Goal: Task Accomplishment & Management: Complete application form

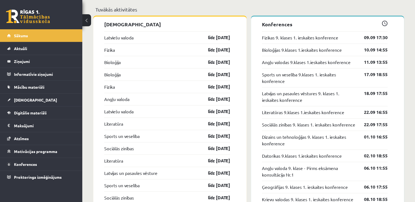
scroll to position [541, 0]
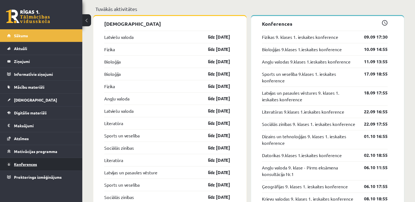
click at [28, 164] on span "Konferences" at bounding box center [25, 164] width 23 height 5
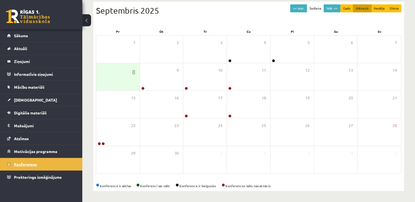
scroll to position [59, 0]
click at [108, 75] on div "8" at bounding box center [117, 77] width 43 height 27
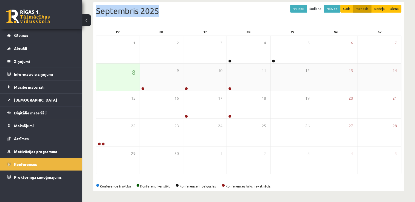
click at [108, 17] on div "Septembris 2025" at bounding box center [248, 11] width 305 height 12
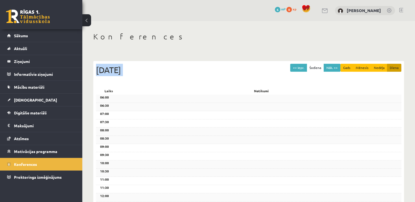
click at [108, 75] on div "Pr, 8 Septembris 2025" at bounding box center [248, 70] width 305 height 12
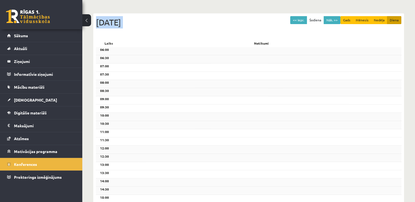
scroll to position [40, 0]
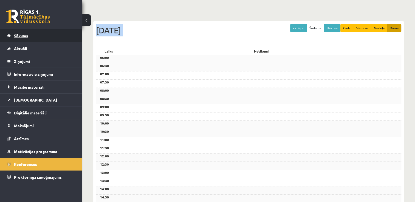
click at [23, 37] on span "Sākums" at bounding box center [21, 35] width 14 height 5
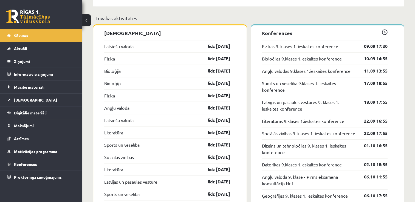
scroll to position [532, 0]
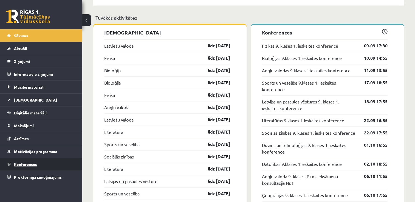
click at [58, 167] on link "Konferences" at bounding box center [41, 164] width 68 height 13
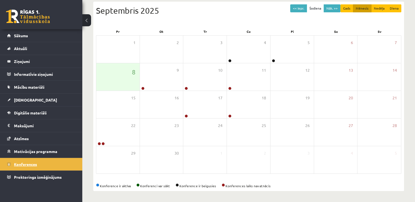
scroll to position [59, 0]
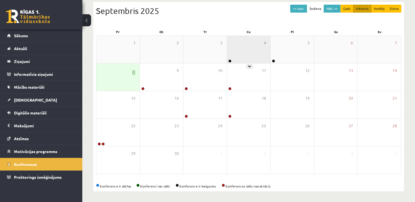
click at [252, 38] on div "4" at bounding box center [248, 49] width 43 height 27
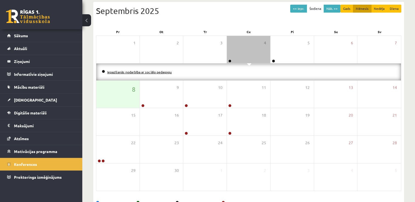
click at [135, 73] on link "Iepazīšanās nodarbība ar sociālo pedagogu" at bounding box center [139, 72] width 64 height 4
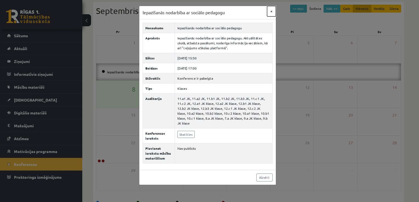
click at [271, 10] on button "×" at bounding box center [271, 11] width 9 height 10
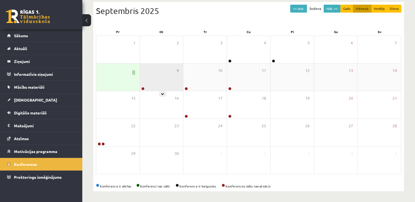
click at [154, 77] on div "9" at bounding box center [161, 77] width 43 height 27
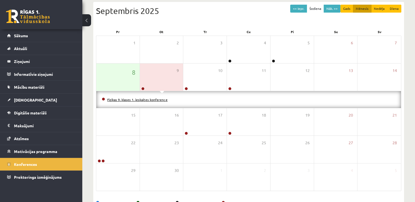
click at [154, 100] on link "Fizikas 9. klases 1. ieskaites konference" at bounding box center [137, 100] width 60 height 4
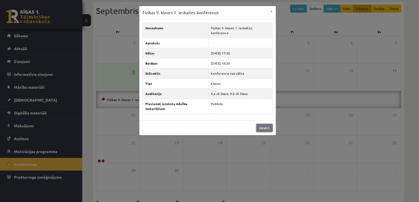
click at [263, 124] on link "Aizvērt" at bounding box center [265, 128] width 16 height 8
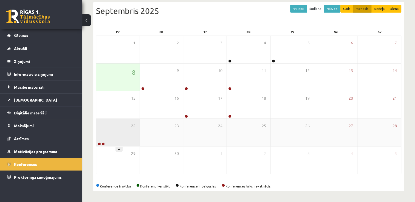
click at [119, 136] on div "22" at bounding box center [117, 132] width 43 height 27
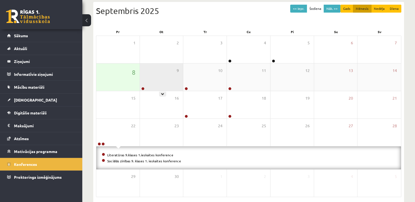
click at [152, 76] on div "9" at bounding box center [161, 77] width 43 height 27
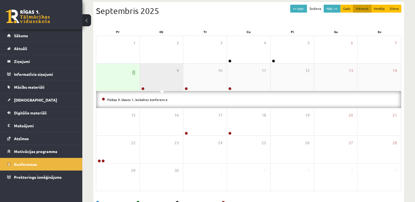
click at [152, 76] on div "9" at bounding box center [161, 77] width 43 height 27
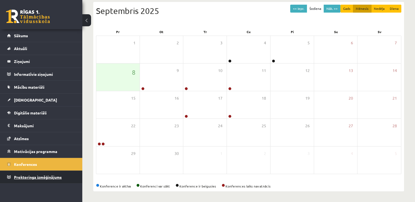
click at [45, 176] on span "Proktoringa izmēģinājums" at bounding box center [38, 177] width 48 height 5
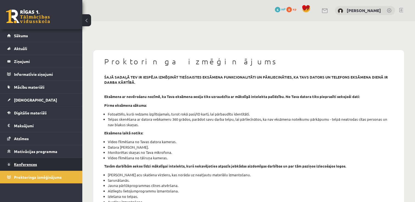
click at [40, 165] on link "Konferences" at bounding box center [41, 164] width 68 height 13
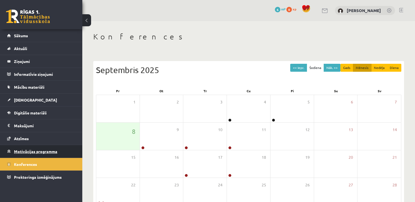
click at [44, 157] on link "Motivācijas programma" at bounding box center [41, 151] width 68 height 13
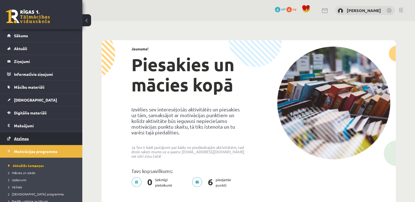
click at [43, 138] on link "Atzīmes" at bounding box center [41, 139] width 68 height 13
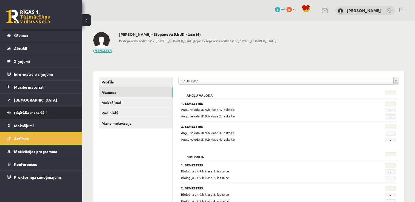
click at [42, 114] on span "Digitālie materiāli" at bounding box center [30, 113] width 33 height 5
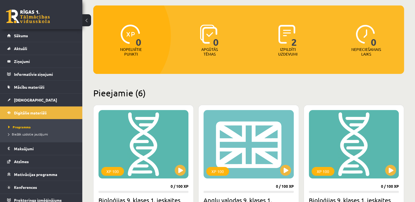
scroll to position [46, 0]
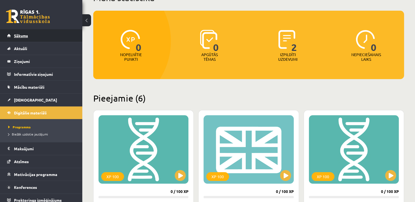
click at [35, 41] on link "Sākums" at bounding box center [41, 35] width 68 height 13
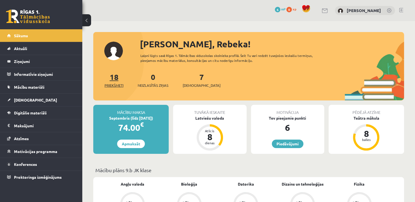
click at [113, 79] on link "18 Priekšmeti" at bounding box center [114, 80] width 19 height 16
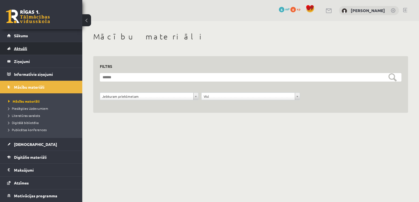
click at [37, 49] on link "Aktuāli" at bounding box center [41, 48] width 68 height 13
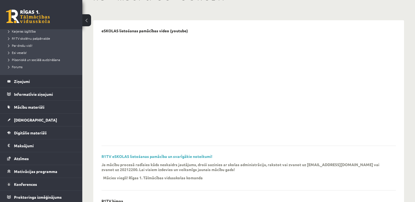
scroll to position [103, 0]
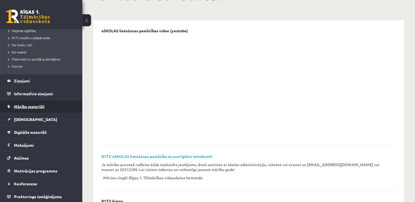
click at [46, 107] on link "Mācību materiāli" at bounding box center [41, 106] width 68 height 13
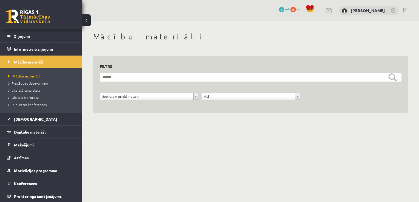
click at [34, 83] on span "Pieslēgties Uzdevumiem" at bounding box center [28, 83] width 40 height 4
click at [26, 82] on span "Pieslēgties Uzdevumiem" at bounding box center [30, 83] width 44 height 4
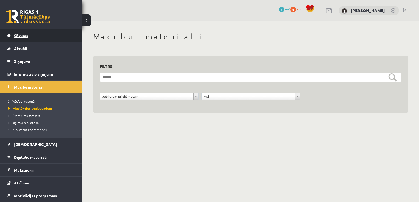
click at [20, 35] on span "Sākums" at bounding box center [21, 35] width 14 height 5
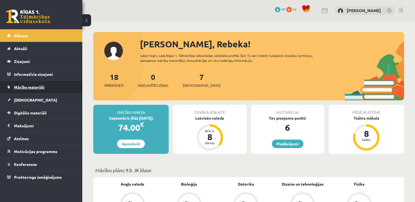
click at [42, 89] on span "Mācību materiāli" at bounding box center [29, 87] width 30 height 5
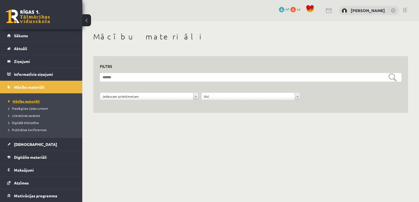
click at [32, 100] on span "Mācību materiāli" at bounding box center [24, 101] width 32 height 4
click at [34, 157] on span "Digitālie materiāli" at bounding box center [30, 157] width 33 height 5
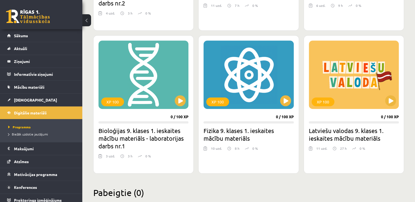
scroll to position [266, 0]
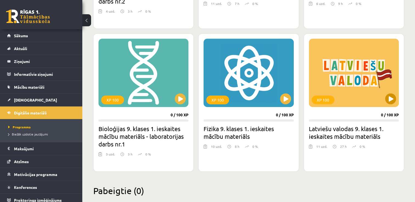
click at [365, 71] on div "XP 100" at bounding box center [354, 73] width 90 height 69
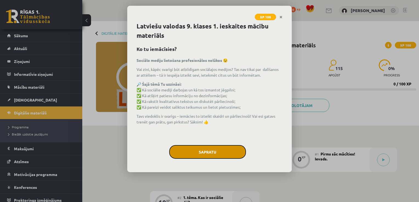
click at [220, 152] on button "Sapratu" at bounding box center [207, 152] width 77 height 14
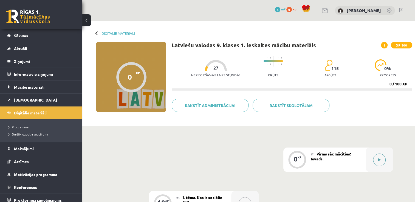
click at [384, 162] on button at bounding box center [379, 160] width 13 height 13
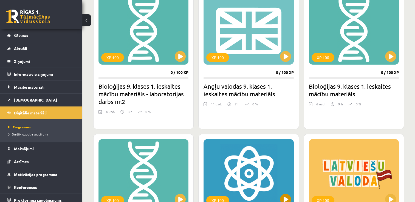
scroll to position [157, 0]
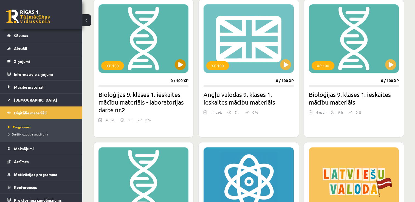
click at [160, 32] on div "XP 100" at bounding box center [144, 38] width 90 height 69
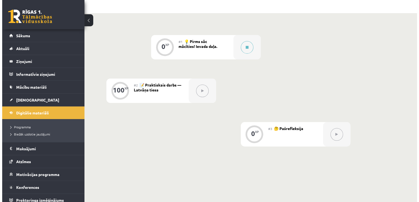
scroll to position [113, 0]
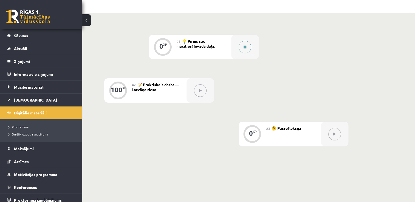
click at [244, 47] on icon at bounding box center [245, 47] width 3 height 3
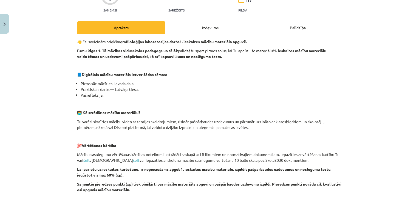
scroll to position [84, 0]
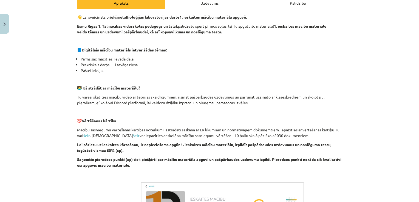
drag, startPoint x: 212, startPoint y: 0, endPoint x: 212, endPoint y: 4, distance: 4.1
click at [212, 4] on div "Uzdevums" at bounding box center [209, 3] width 88 height 12
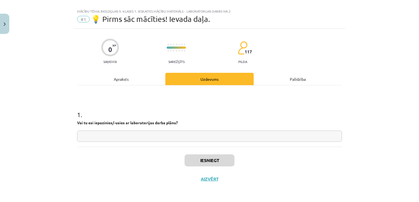
scroll to position [7, 0]
click at [212, 4] on div "Mācību tēma: Bioloģijas 9. klases 1. ieskaites mācību materiāls - laboratorijas…" at bounding box center [209, 101] width 419 height 202
click at [154, 138] on input "text" at bounding box center [209, 136] width 265 height 11
type input "*"
click at [134, 78] on div "Apraksts" at bounding box center [121, 79] width 88 height 12
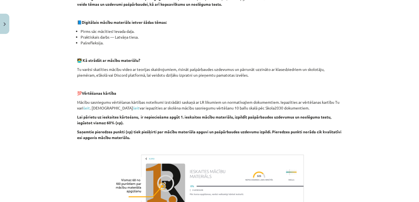
scroll to position [113, 0]
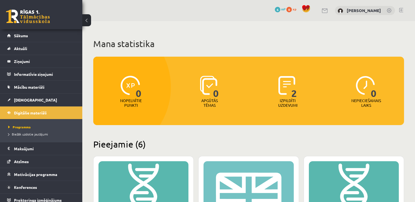
scroll to position [157, 0]
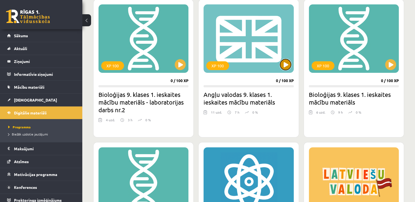
click at [280, 65] on button at bounding box center [285, 64] width 11 height 11
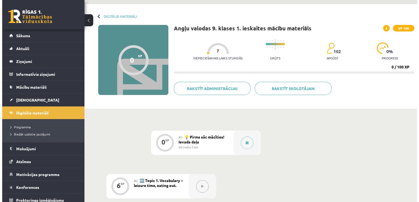
scroll to position [17, 0]
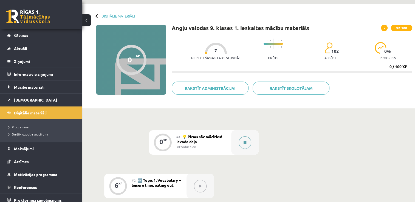
click at [247, 142] on button at bounding box center [245, 143] width 13 height 13
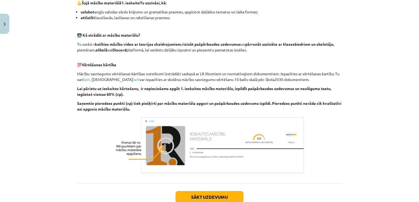
scroll to position [379, 0]
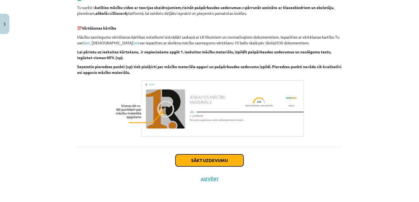
click at [221, 164] on button "Sākt uzdevumu" at bounding box center [210, 161] width 68 height 12
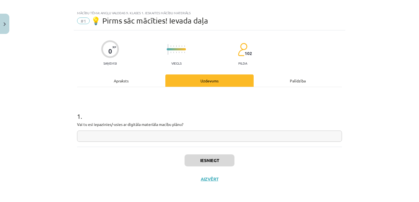
scroll to position [5, 0]
click at [122, 82] on div "Apraksts" at bounding box center [121, 81] width 88 height 12
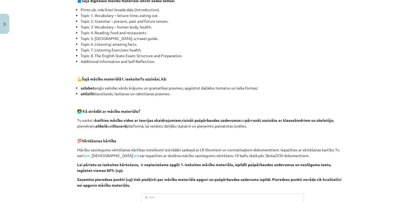
scroll to position [379, 0]
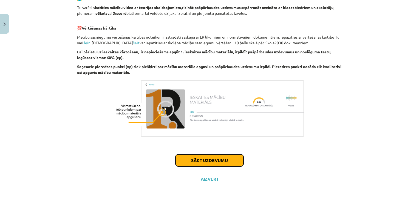
click at [204, 161] on button "Sākt uzdevumu" at bounding box center [210, 161] width 68 height 12
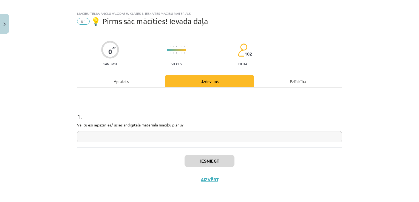
click at [191, 138] on input "text" at bounding box center [209, 136] width 265 height 11
type input "**"
click at [140, 84] on div "Apraksts" at bounding box center [121, 81] width 88 height 12
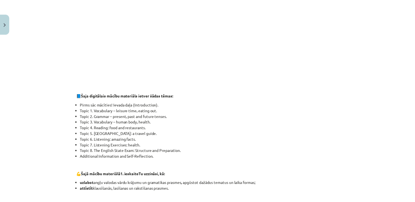
scroll to position [171, 0]
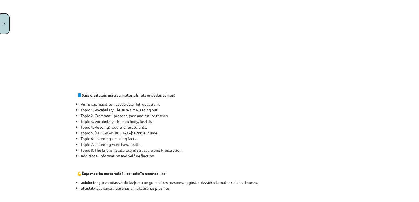
click at [9, 17] on button "Close" at bounding box center [4, 24] width 9 height 20
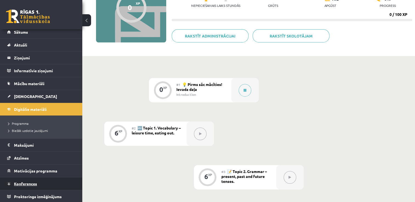
scroll to position [71, 0]
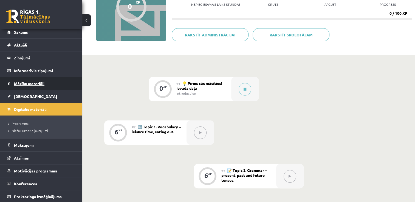
click at [36, 81] on link "Mācību materiāli" at bounding box center [41, 83] width 68 height 13
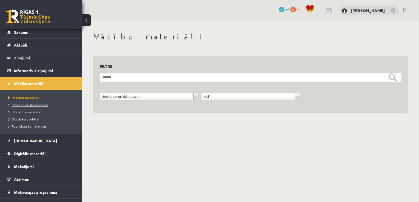
scroll to position [25, 0]
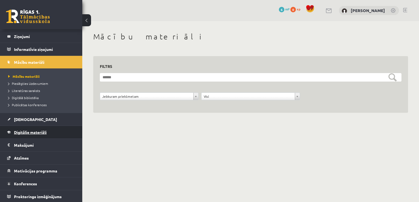
click at [46, 130] on span "Digitālie materiāli" at bounding box center [30, 132] width 33 height 5
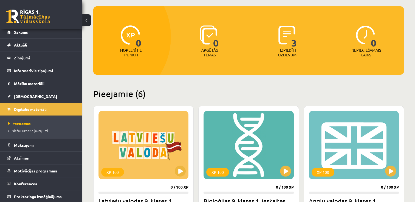
scroll to position [51, 0]
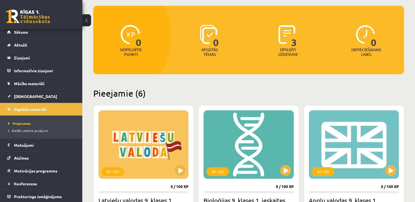
click at [293, 45] on span "3" at bounding box center [294, 36] width 6 height 22
click at [46, 35] on link "Sākums" at bounding box center [41, 32] width 68 height 13
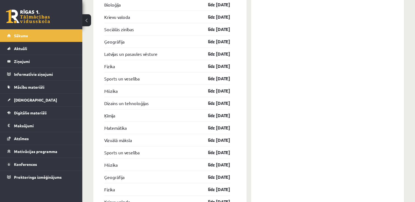
scroll to position [1363, 0]
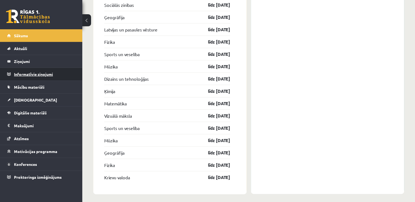
click at [43, 73] on legend "Informatīvie ziņojumi 0" at bounding box center [44, 74] width 61 height 13
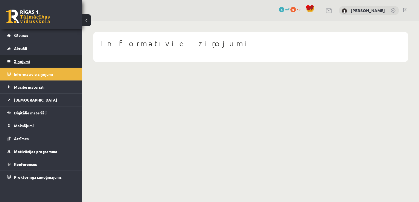
click at [41, 62] on legend "Ziņojumi 0" at bounding box center [44, 61] width 61 height 13
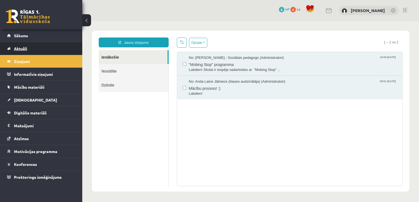
click at [44, 48] on link "Aktuāli" at bounding box center [41, 48] width 68 height 13
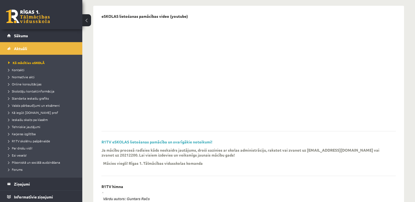
scroll to position [54, 0]
click at [43, 51] on link "Aktuāli" at bounding box center [41, 48] width 68 height 13
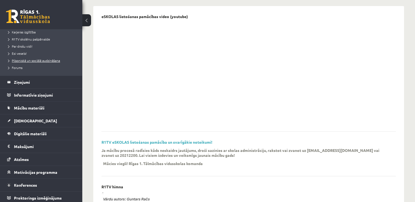
scroll to position [103, 0]
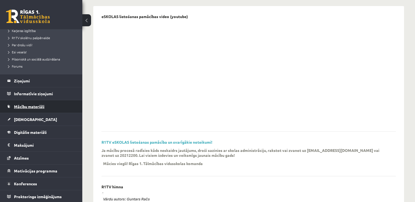
click at [43, 108] on span "Mācību materiāli" at bounding box center [29, 106] width 30 height 5
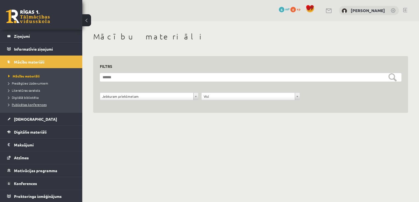
click at [38, 105] on span "Publicētas konferences" at bounding box center [27, 105] width 38 height 4
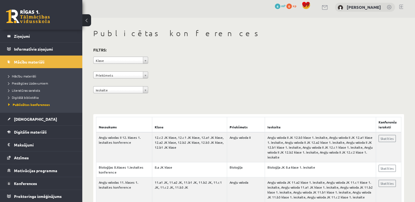
scroll to position [3, 0]
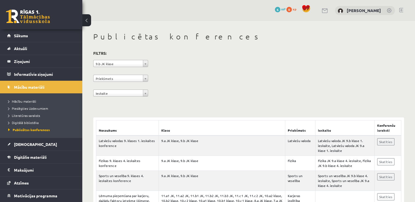
drag, startPoint x: 320, startPoint y: 165, endPoint x: 313, endPoint y: 64, distance: 101.5
click at [313, 64] on div "**********" at bounding box center [248, 75] width 311 height 50
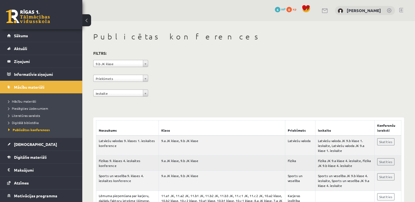
click at [332, 162] on td "Fizika JK 9.a klase 4. ieskaite, Fizika JK 9.b klase 4. ieskaite" at bounding box center [345, 163] width 59 height 15
click at [116, 165] on td "Fizikas 9. klases 4. ieskaites konference" at bounding box center [127, 163] width 63 height 15
click at [178, 163] on td "9.a JK klase, 9.b JK klase" at bounding box center [222, 163] width 127 height 15
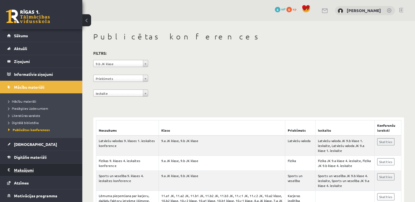
click at [21, 170] on legend "Maksājumi 0" at bounding box center [44, 170] width 61 height 13
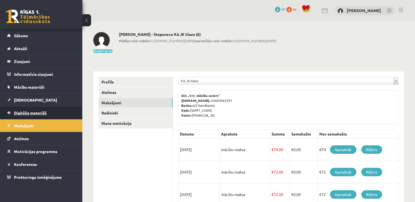
click at [31, 108] on link "Digitālie materiāli" at bounding box center [41, 113] width 68 height 13
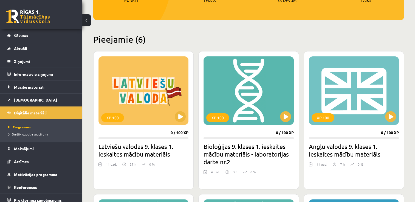
scroll to position [106, 0]
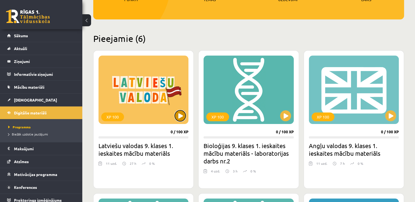
click at [180, 116] on button at bounding box center [180, 116] width 11 height 11
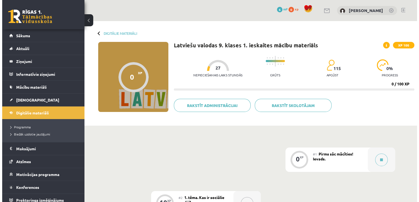
scroll to position [58, 0]
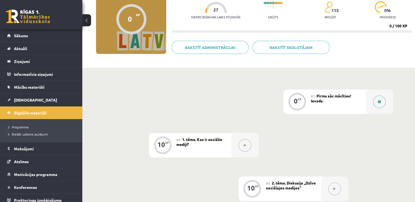
click at [379, 102] on icon at bounding box center [379, 101] width 3 height 3
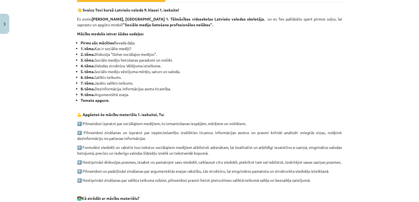
scroll to position [50, 0]
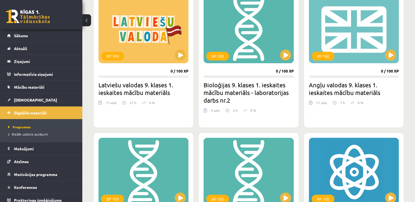
scroll to position [170, 0]
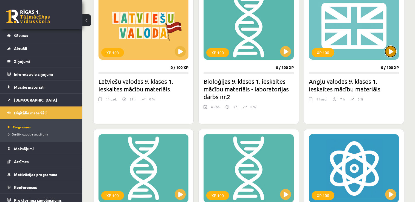
click at [390, 52] on button at bounding box center [390, 51] width 11 height 11
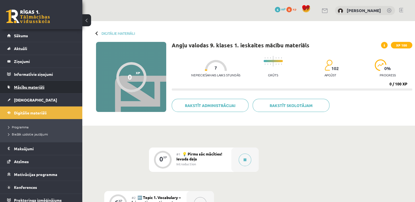
click at [63, 91] on link "Mācību materiāli" at bounding box center [41, 87] width 68 height 13
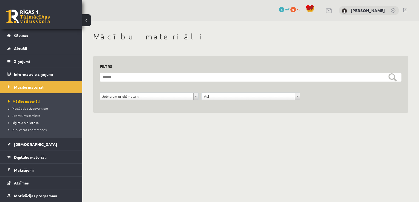
click at [29, 100] on span "Mācību materiāli" at bounding box center [24, 101] width 32 height 4
click at [31, 116] on span "Literatūras saraksts" at bounding box center [24, 116] width 32 height 4
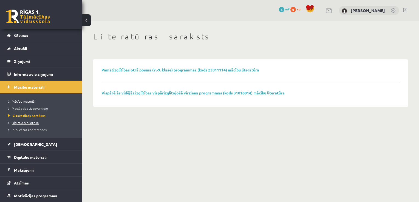
click at [33, 123] on span "Digitālā bibliotēka" at bounding box center [23, 123] width 30 height 4
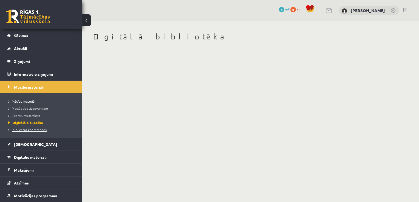
click at [37, 131] on span "Publicētas konferences" at bounding box center [27, 130] width 38 height 4
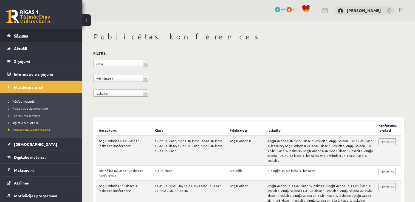
click at [26, 33] on link "Sākums" at bounding box center [41, 35] width 68 height 13
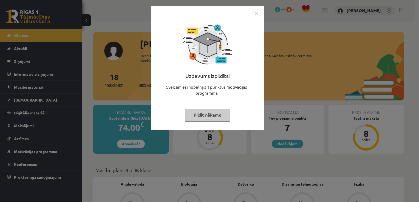
click at [258, 12] on img "Close" at bounding box center [256, 13] width 8 height 8
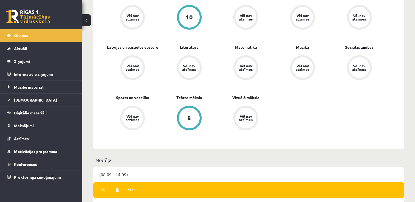
scroll to position [238, 0]
click at [42, 114] on span "Digitālie materiāli" at bounding box center [30, 113] width 33 height 5
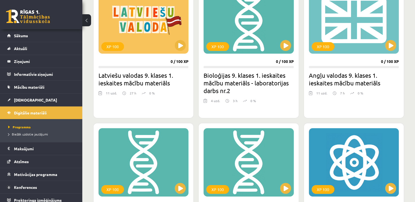
scroll to position [175, 0]
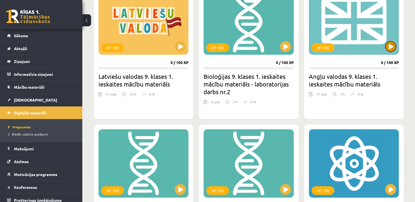
click at [395, 45] on button at bounding box center [390, 46] width 11 height 11
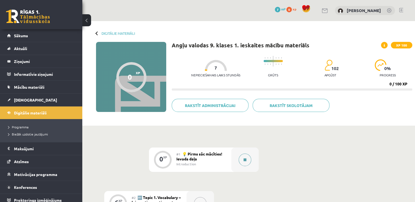
click at [247, 159] on button at bounding box center [245, 160] width 13 height 13
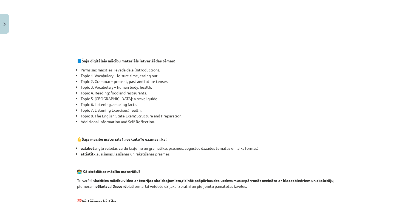
scroll to position [379, 0]
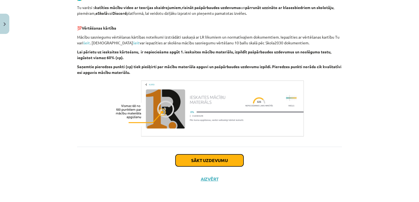
click at [227, 162] on button "Sākt uzdevumu" at bounding box center [210, 161] width 68 height 12
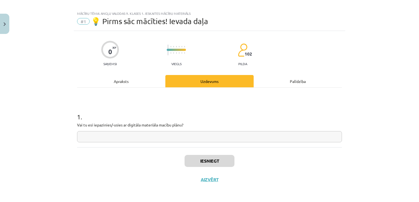
click at [221, 138] on input "text" at bounding box center [209, 136] width 265 height 11
type input "**"
click at [219, 116] on h1 "1 ." at bounding box center [209, 112] width 265 height 17
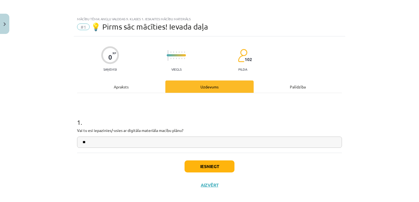
click at [135, 86] on div "Apraksts" at bounding box center [121, 87] width 88 height 12
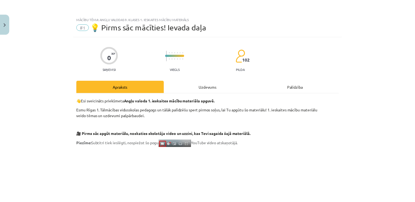
scroll to position [5, 0]
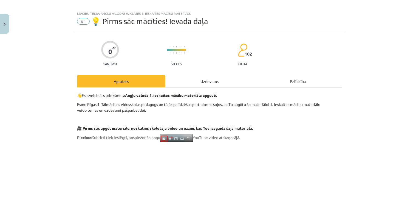
click at [195, 80] on div "Uzdevums" at bounding box center [209, 81] width 88 height 12
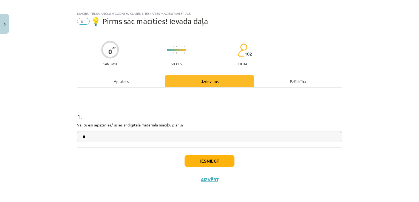
click at [134, 83] on div "Apraksts" at bounding box center [121, 81] width 88 height 12
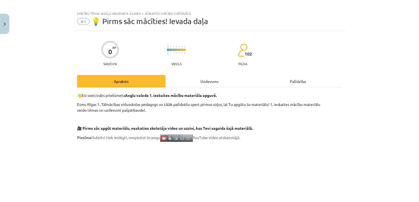
click at [203, 82] on div "Uzdevums" at bounding box center [209, 81] width 88 height 12
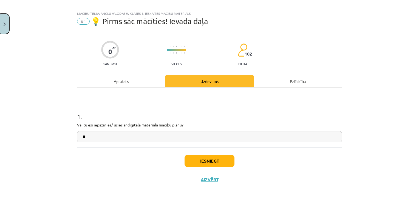
click at [7, 19] on button "Close" at bounding box center [4, 24] width 9 height 20
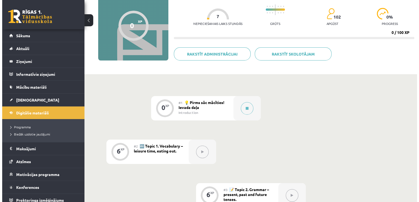
scroll to position [52, 0]
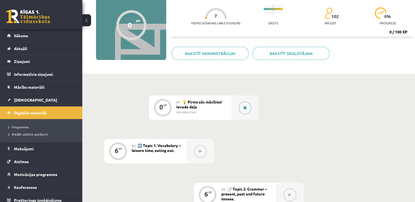
click at [249, 105] on button at bounding box center [245, 108] width 13 height 13
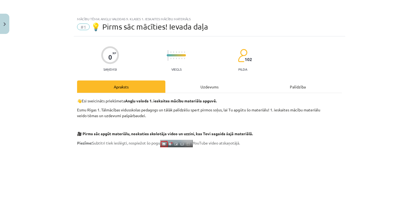
click at [213, 84] on div "Uzdevums" at bounding box center [209, 87] width 88 height 12
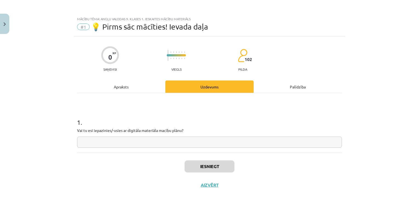
scroll to position [5, 0]
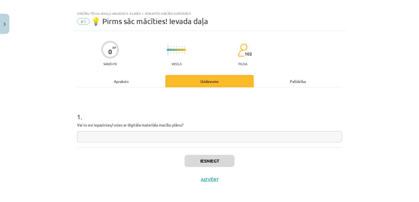
click at [200, 139] on input "text" at bounding box center [209, 136] width 265 height 11
type input "*"
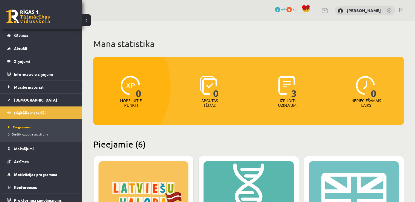
scroll to position [175, 0]
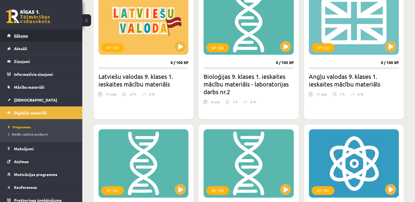
click at [61, 34] on link "Sākums" at bounding box center [41, 35] width 68 height 13
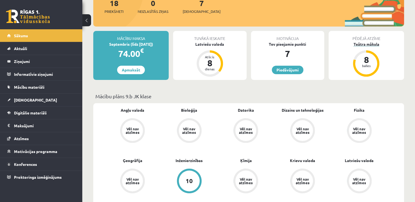
scroll to position [75, 0]
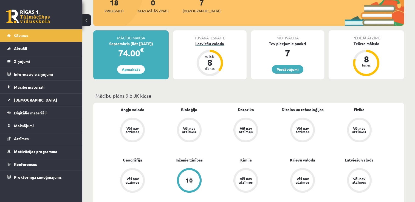
click at [214, 45] on div "Latviešu valoda" at bounding box center [209, 44] width 73 height 6
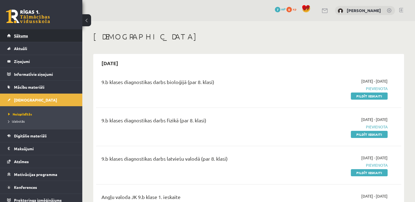
click at [35, 38] on link "Sākums" at bounding box center [41, 35] width 68 height 13
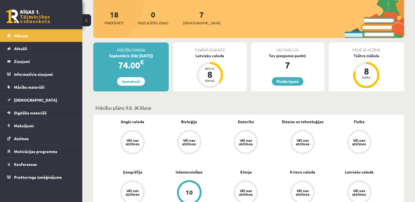
scroll to position [65, 0]
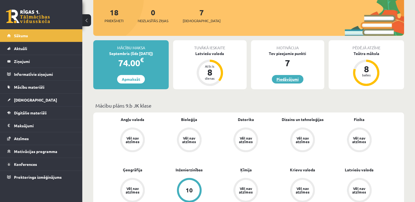
click at [282, 80] on link "Piedāvājumi" at bounding box center [288, 79] width 32 height 9
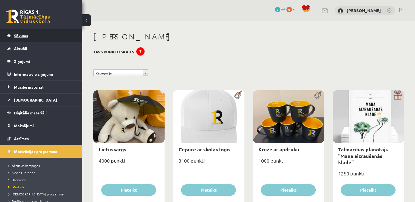
click at [40, 32] on link "Sākums" at bounding box center [41, 35] width 68 height 13
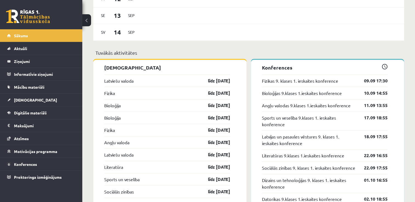
scroll to position [494, 0]
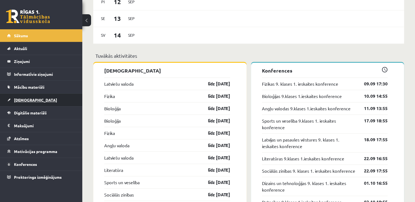
click at [36, 96] on link "[DEMOGRAPHIC_DATA]" at bounding box center [41, 100] width 68 height 13
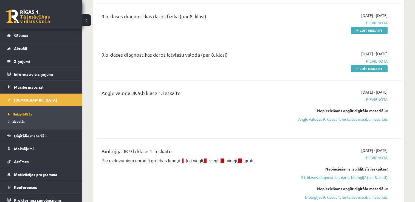
scroll to position [104, 0]
click at [53, 135] on link "Digitālie materiāli" at bounding box center [41, 136] width 68 height 13
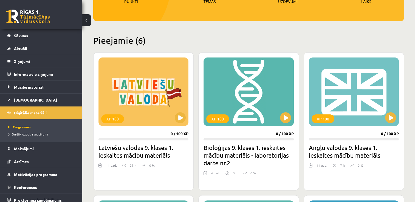
click at [63, 109] on link "Digitālie materiāli" at bounding box center [41, 113] width 68 height 13
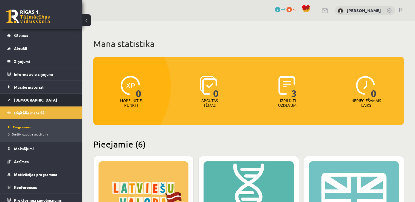
click at [39, 99] on link "[DEMOGRAPHIC_DATA]" at bounding box center [41, 100] width 68 height 13
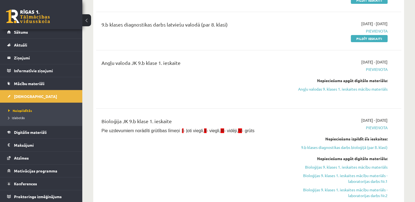
scroll to position [126, 0]
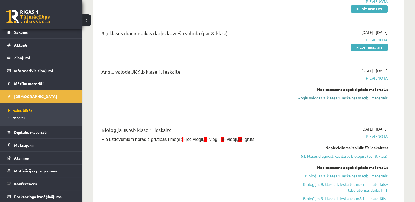
click at [348, 99] on link "Angļu valodas 9. klases 1. ieskaites mācību materiāls" at bounding box center [343, 98] width 90 height 6
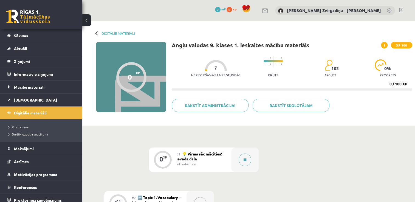
click at [246, 161] on button at bounding box center [245, 160] width 13 height 13
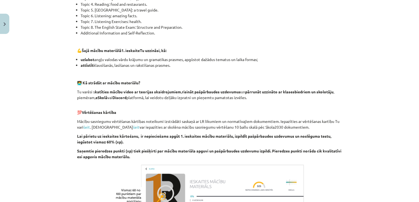
scroll to position [379, 0]
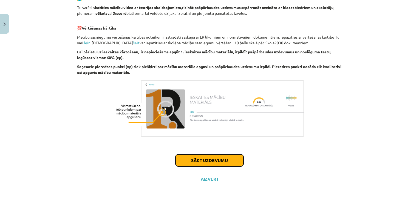
click at [223, 160] on button "Sākt uzdevumu" at bounding box center [210, 161] width 68 height 12
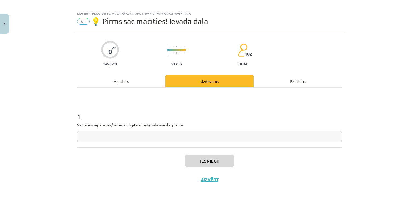
click at [190, 138] on input "text" at bounding box center [209, 136] width 265 height 11
type input "**"
click at [210, 158] on button "Iesniegt" at bounding box center [210, 161] width 50 height 12
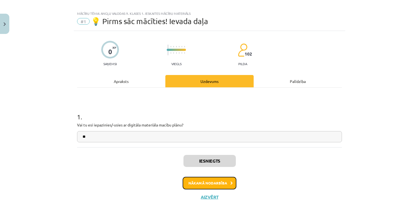
click at [217, 178] on button "Nākamā nodarbība" at bounding box center [210, 183] width 54 height 13
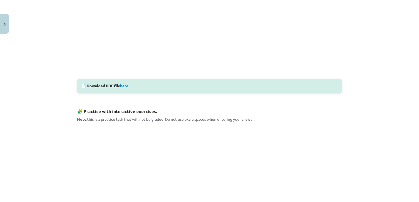
scroll to position [201, 0]
click at [126, 84] on link "here" at bounding box center [124, 85] width 8 height 5
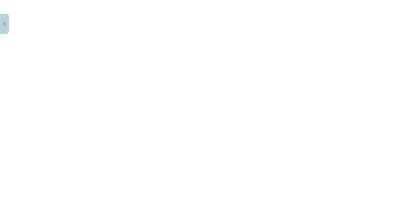
scroll to position [420, 0]
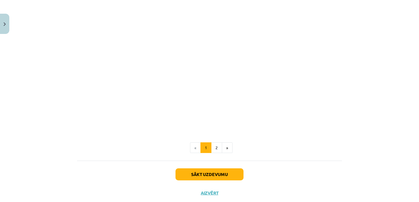
scroll to position [515, 0]
click at [215, 147] on button "2" at bounding box center [216, 148] width 11 height 11
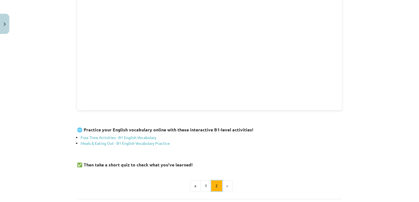
scroll to position [204, 0]
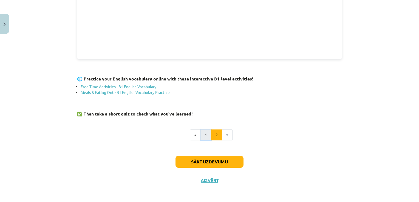
click at [206, 136] on button "1" at bounding box center [206, 135] width 11 height 11
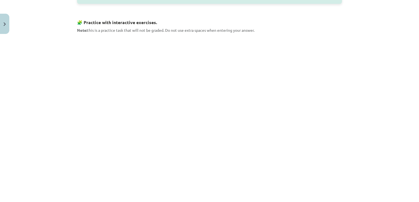
scroll to position [345, 0]
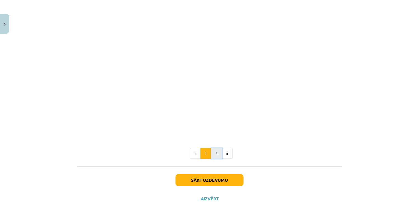
click at [216, 157] on button "2" at bounding box center [216, 153] width 11 height 11
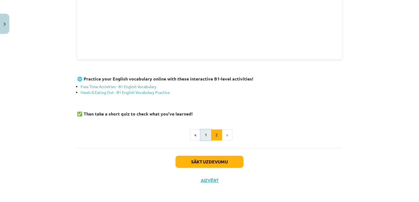
click at [206, 133] on button "1" at bounding box center [206, 135] width 11 height 11
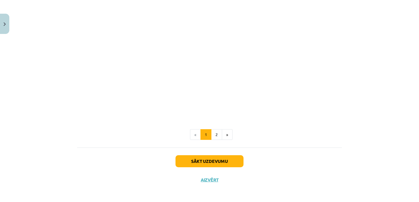
scroll to position [526, 0]
click at [212, 130] on button "2" at bounding box center [216, 134] width 11 height 11
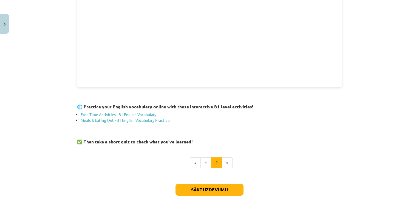
scroll to position [204, 0]
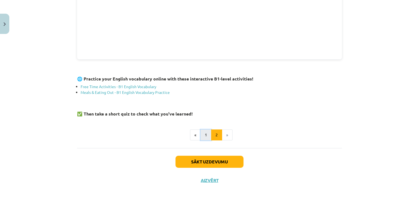
click at [203, 134] on button "1" at bounding box center [206, 135] width 11 height 11
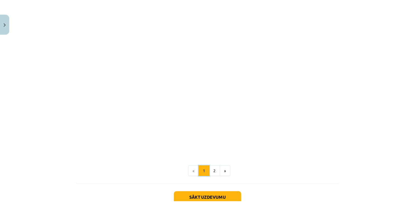
scroll to position [364, 0]
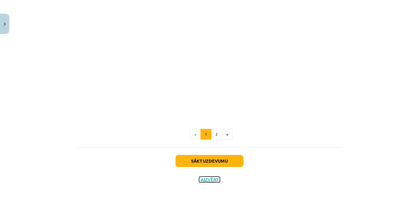
click at [211, 179] on button "Aizvērt" at bounding box center [209, 179] width 21 height 5
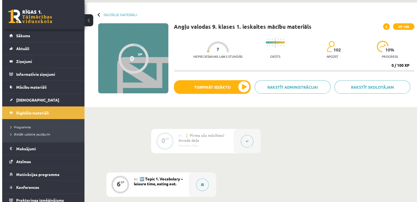
scroll to position [27, 0]
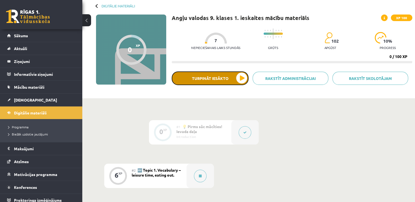
click at [243, 78] on button "Turpināt iesākto" at bounding box center [210, 79] width 77 height 14
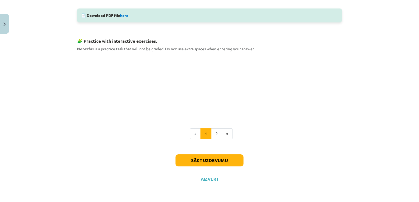
scroll to position [271, 0]
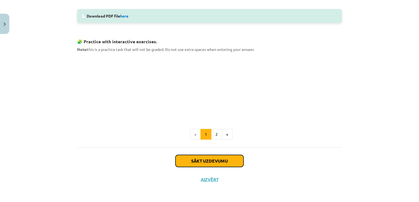
click at [228, 157] on button "Sākt uzdevumu" at bounding box center [210, 161] width 68 height 12
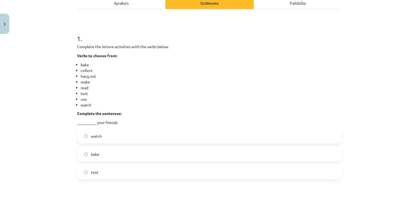
scroll to position [96, 0]
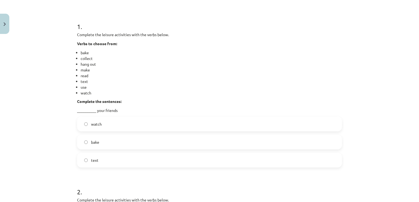
click at [86, 159] on label "text" at bounding box center [210, 161] width 264 height 14
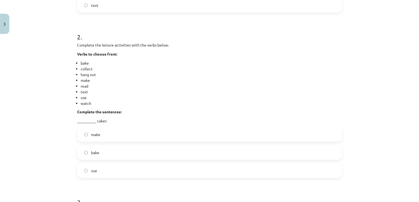
scroll to position [261, 0]
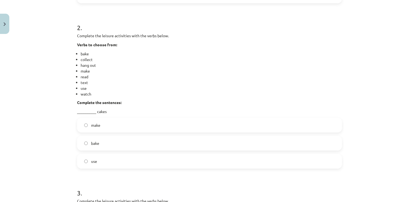
click at [87, 142] on label "bake" at bounding box center [210, 144] width 264 height 14
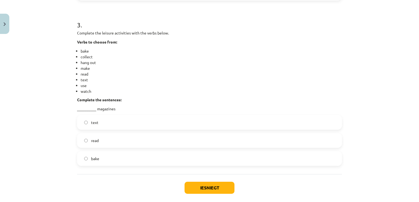
scroll to position [453, 0]
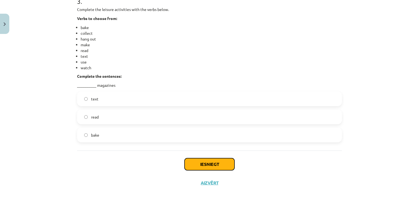
click at [212, 163] on button "Iesniegt" at bounding box center [210, 165] width 50 height 12
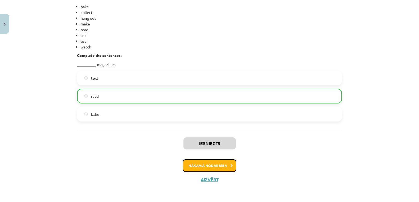
click at [215, 164] on button "Nākamā nodarbība" at bounding box center [210, 166] width 54 height 13
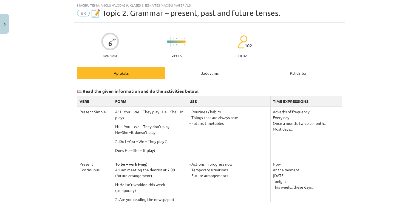
scroll to position [0, 0]
